Goal: Information Seeking & Learning: Understand process/instructions

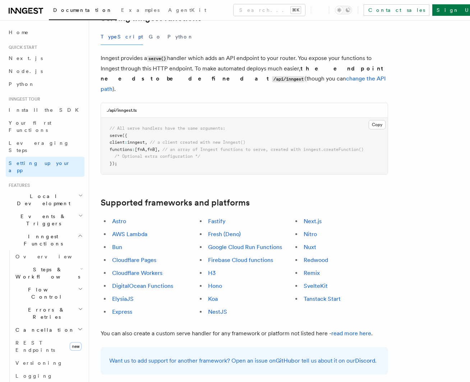
scroll to position [278, 0]
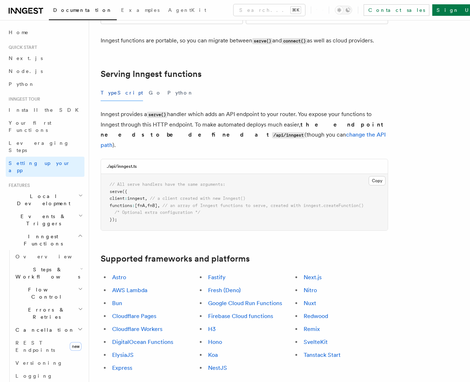
scroll to position [227, 0]
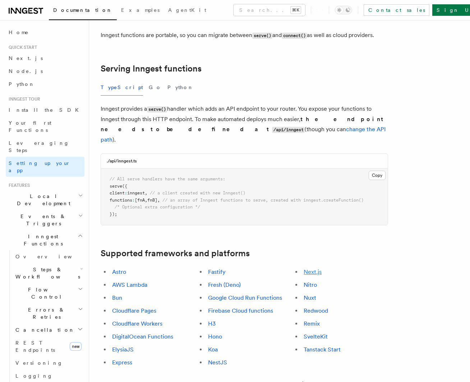
click at [315, 269] on link "Next.js" at bounding box center [313, 272] width 18 height 7
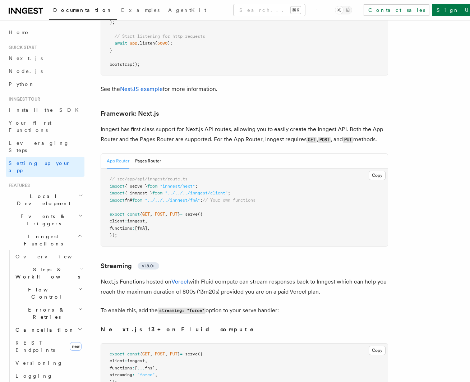
scroll to position [4637, 0]
click at [174, 185] on span ""inngest/next"" at bounding box center [177, 187] width 35 height 5
copy span "inngest"
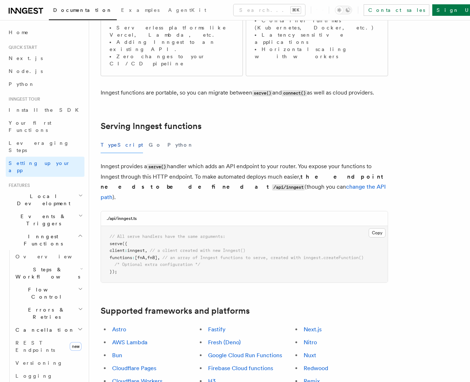
scroll to position [176, 0]
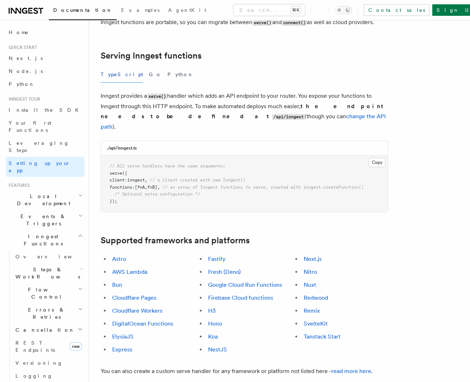
scroll to position [242, 0]
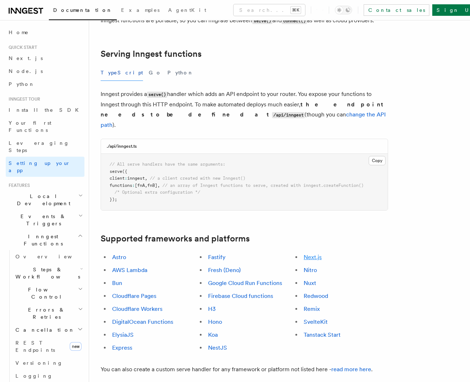
click at [316, 254] on link "Next.js" at bounding box center [313, 257] width 18 height 7
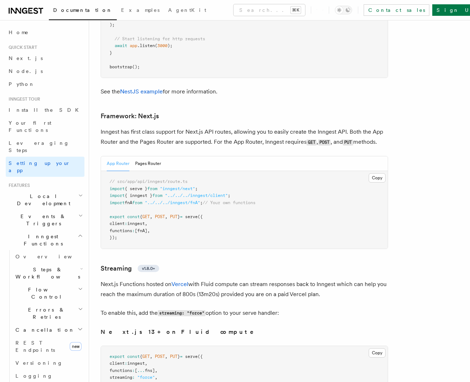
scroll to position [4680, 0]
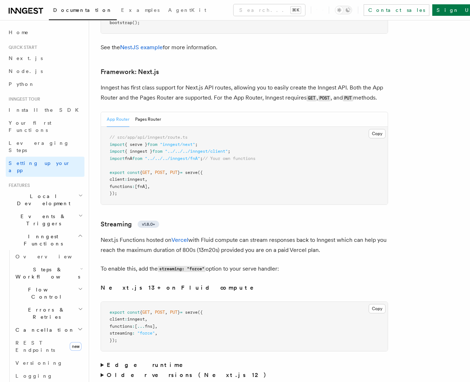
click at [116, 142] on span "import" at bounding box center [117, 144] width 15 height 5
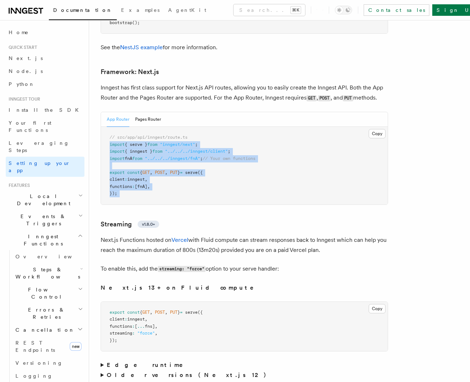
drag, startPoint x: 116, startPoint y: 112, endPoint x: 130, endPoint y: 159, distance: 49.1
click at [130, 159] on pre "// src/app/api/inngest/route.ts import { serve } from "inngest/next" ; import {…" at bounding box center [244, 166] width 287 height 78
copy article "import { serve } from "inngest/next" ; import { inngest } from "../../../innges…"
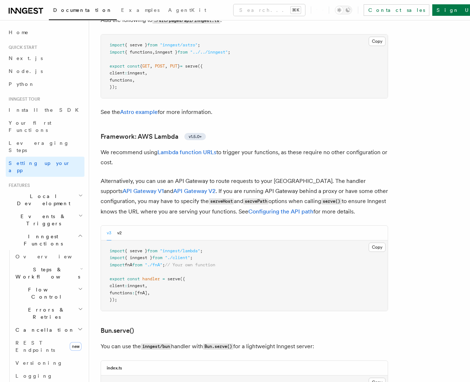
scroll to position [674, 0]
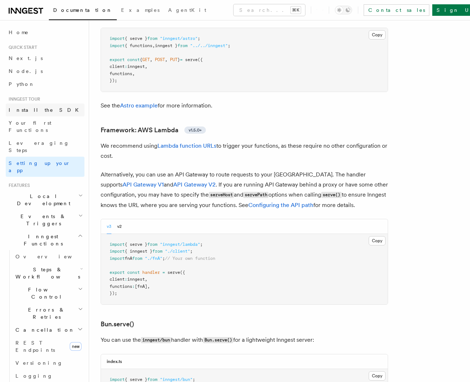
click at [38, 109] on span "Install the SDK" at bounding box center [46, 110] width 74 height 6
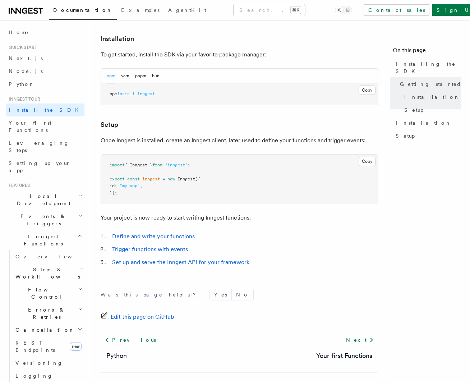
scroll to position [188, 0]
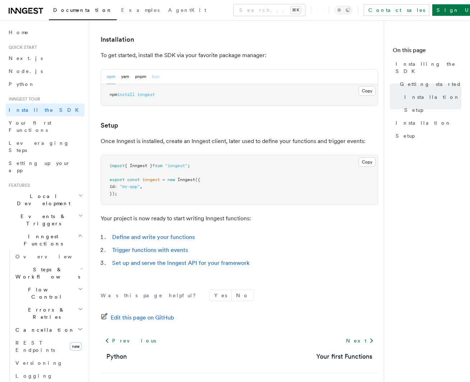
click at [156, 75] on button "bun" at bounding box center [156, 76] width 8 height 15
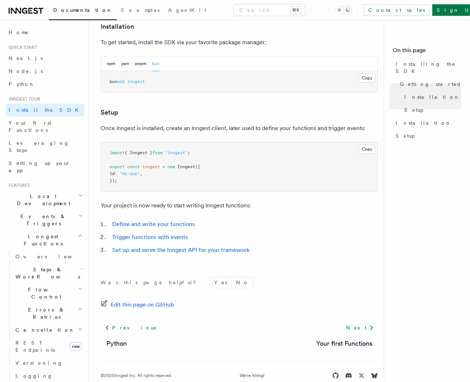
scroll to position [203, 0]
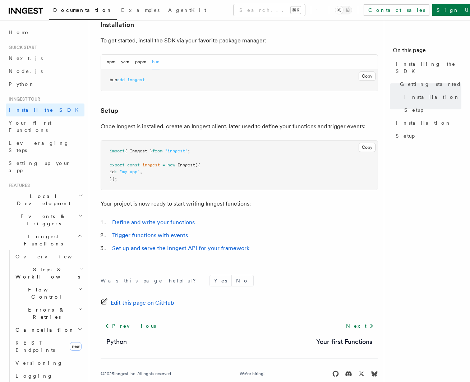
click at [116, 150] on span "import" at bounding box center [117, 150] width 15 height 5
drag, startPoint x: 116, startPoint y: 150, endPoint x: 124, endPoint y: 181, distance: 31.4
click at [124, 181] on pre "import { Inngest } from "inngest" ; export const inngest = new Inngest ({ id : …" at bounding box center [239, 166] width 277 height 50
copy article "import { Inngest } from "inngest" ; export const inngest = new Inngest ({ id : …"
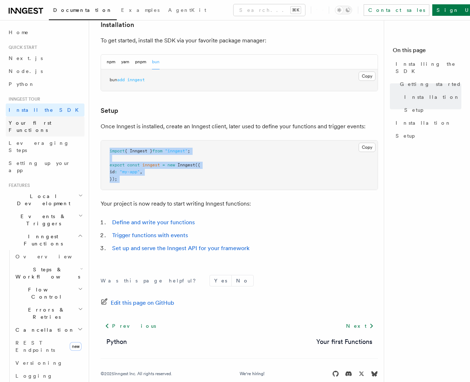
click at [37, 126] on span "Your first Functions" at bounding box center [47, 126] width 76 height 14
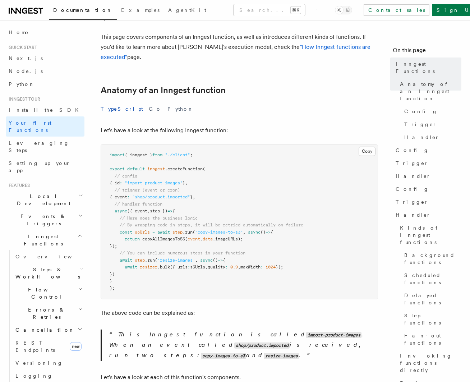
scroll to position [76, 0]
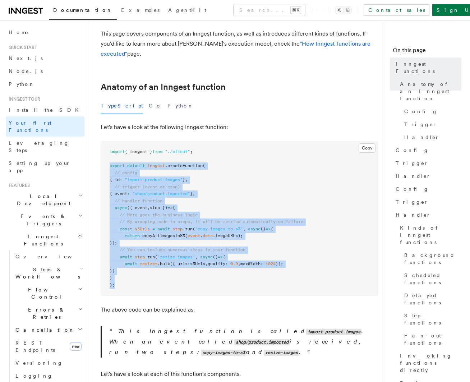
drag, startPoint x: 124, startPoint y: 285, endPoint x: 101, endPoint y: 164, distance: 124.1
click at [101, 164] on pre "import { inngest } from "./client" ; export default inngest .createFunction ( /…" at bounding box center [239, 218] width 277 height 155
copy code "export default inngest .createFunction ( // config { id : "import-product-image…"
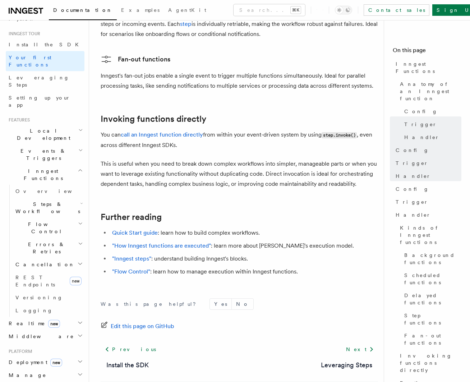
scroll to position [74, 0]
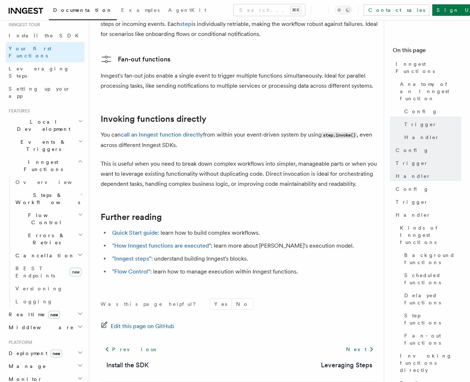
click at [64, 347] on h2 "Deployment new" at bounding box center [45, 353] width 79 height 13
click at [41, 376] on span "Environments & Apps" at bounding box center [46, 382] width 62 height 13
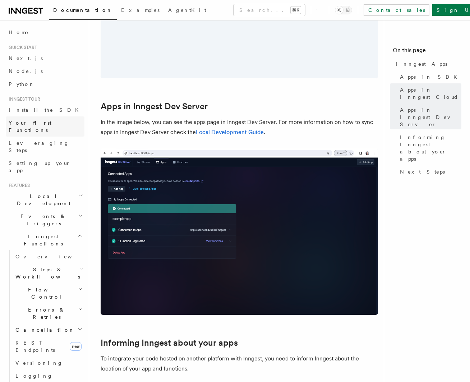
click at [42, 123] on span "Your first Functions" at bounding box center [30, 126] width 43 height 13
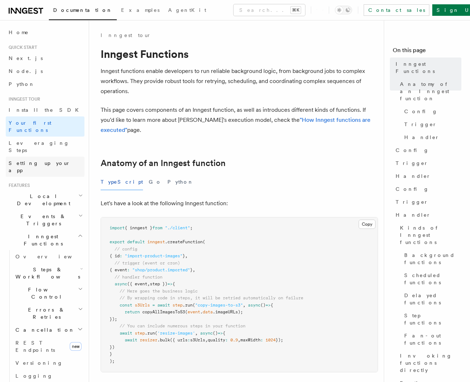
click at [37, 160] on span "Setting up your app" at bounding box center [40, 166] width 62 height 13
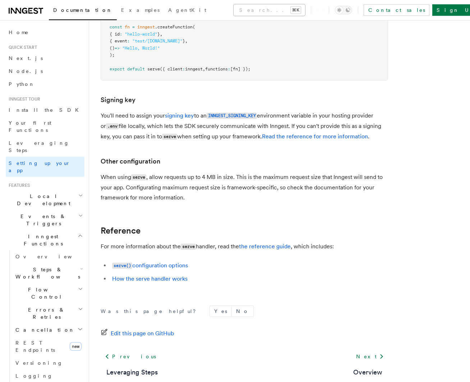
click at [234, 14] on button "Search... ⌘K" at bounding box center [270, 10] width 72 height 12
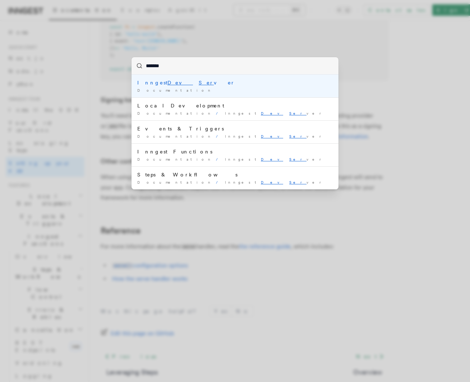
type input "********"
click at [192, 83] on div "Inngest Dev Serv er" at bounding box center [235, 82] width 196 height 7
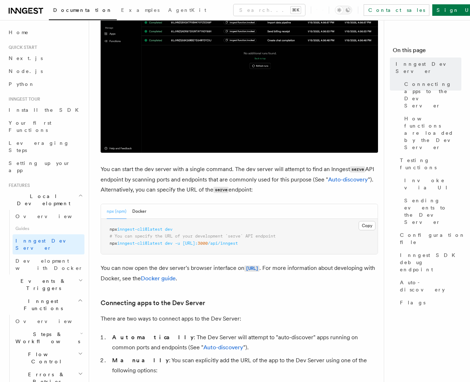
scroll to position [156, 0]
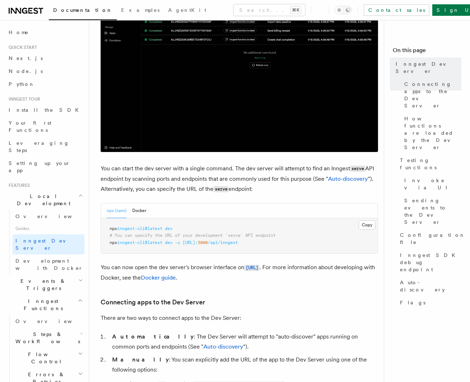
click at [114, 230] on span "npx" at bounding box center [114, 228] width 8 height 5
drag, startPoint x: 114, startPoint y: 230, endPoint x: 171, endPoint y: 229, distance: 56.8
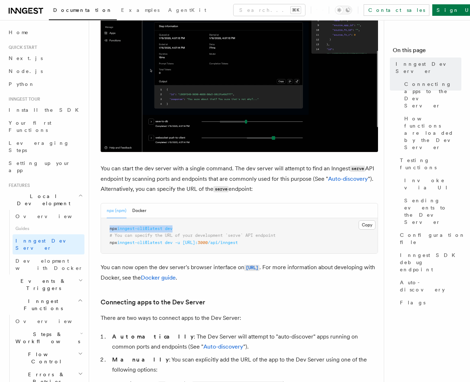
click at [171, 229] on span "npx inngest-cli@latest dev" at bounding box center [141, 228] width 63 height 5
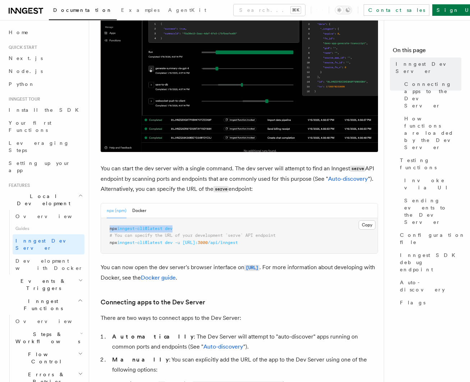
copy span "npx inngest-cli@latest dev"
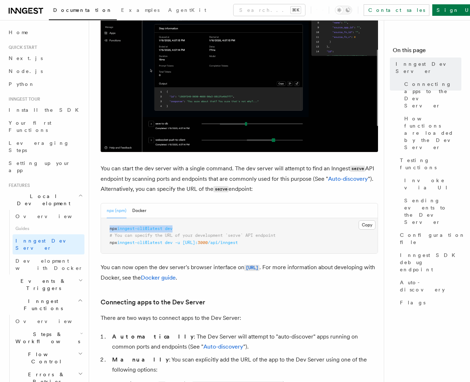
click at [134, 227] on span "inngest-cli@latest" at bounding box center [139, 228] width 45 height 5
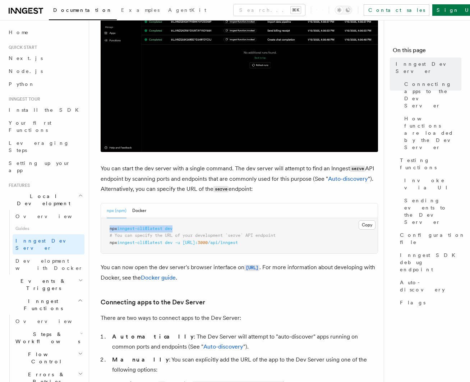
click at [134, 227] on span "inngest-cli@latest" at bounding box center [139, 228] width 45 height 5
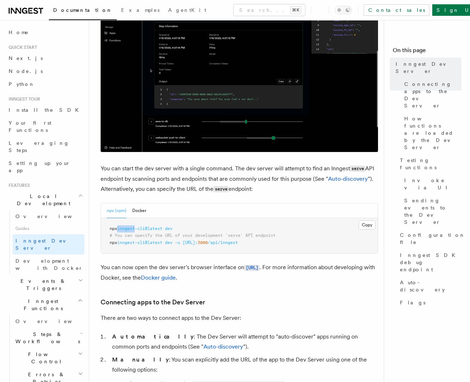
click at [129, 229] on span "inngest-cli@latest" at bounding box center [139, 228] width 45 height 5
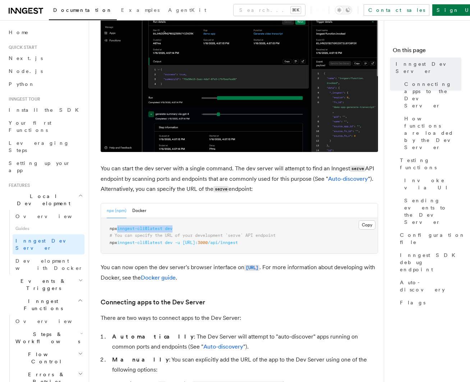
drag, startPoint x: 129, startPoint y: 229, endPoint x: 170, endPoint y: 228, distance: 41.4
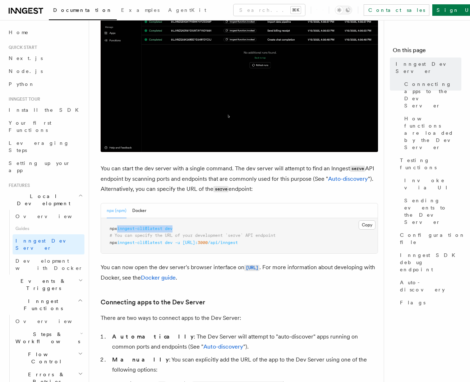
click at [170, 228] on span "npx inngest-cli@latest dev" at bounding box center [141, 228] width 63 height 5
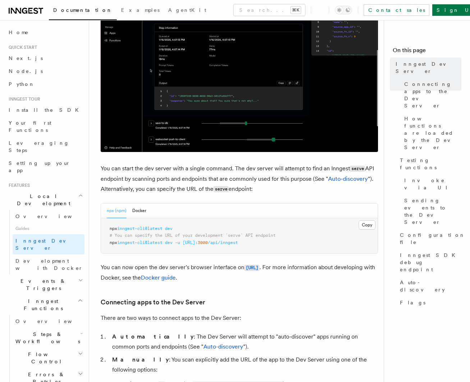
click at [113, 231] on span "npx" at bounding box center [114, 228] width 8 height 5
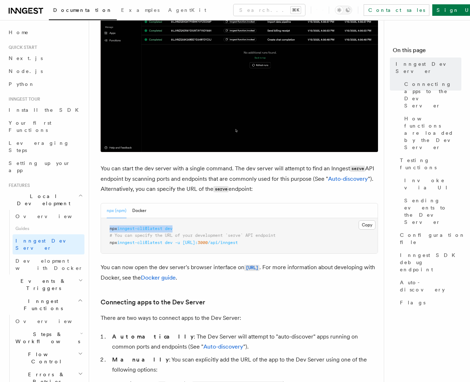
drag, startPoint x: 113, startPoint y: 231, endPoint x: 171, endPoint y: 230, distance: 57.5
click at [171, 230] on span "npx inngest-cli@latest dev" at bounding box center [141, 228] width 63 height 5
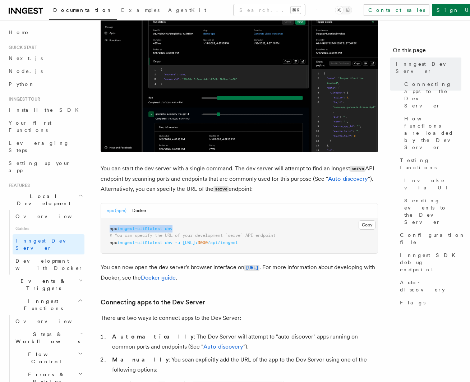
copy span "npx inngest-cli@latest dev"
